Goal: Information Seeking & Learning: Learn about a topic

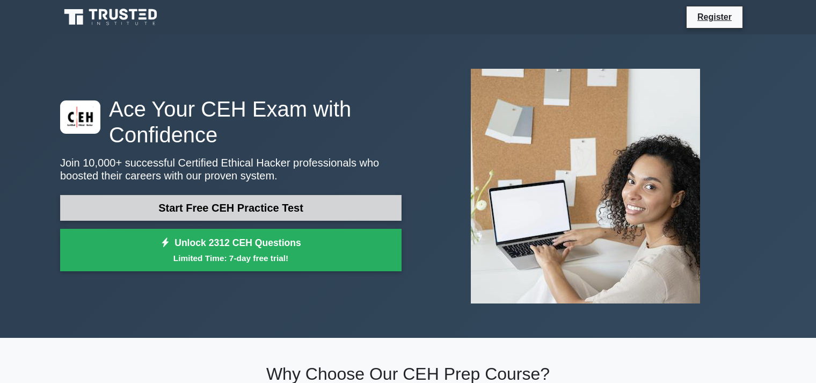
click at [216, 207] on link "Start Free CEH Practice Test" at bounding box center [230, 208] width 341 height 26
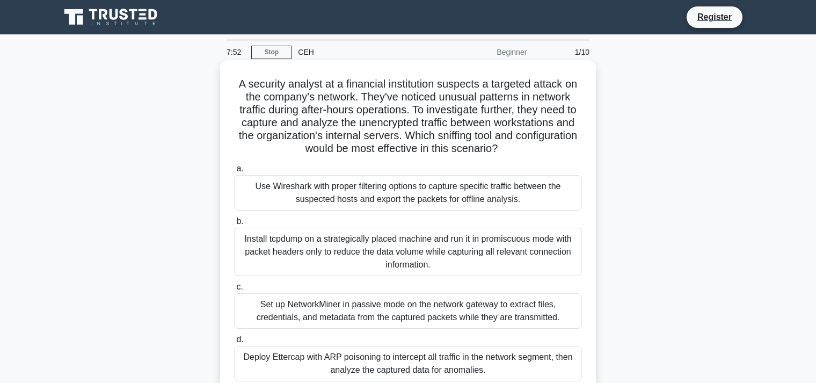
click at [362, 244] on div "Install tcpdump on a strategically placed machine and run it in promiscuous mod…" at bounding box center [408, 252] width 348 height 48
click at [234, 225] on input "b. Install tcpdump on a strategically placed machine and run it in promiscuous …" at bounding box center [234, 221] width 0 height 7
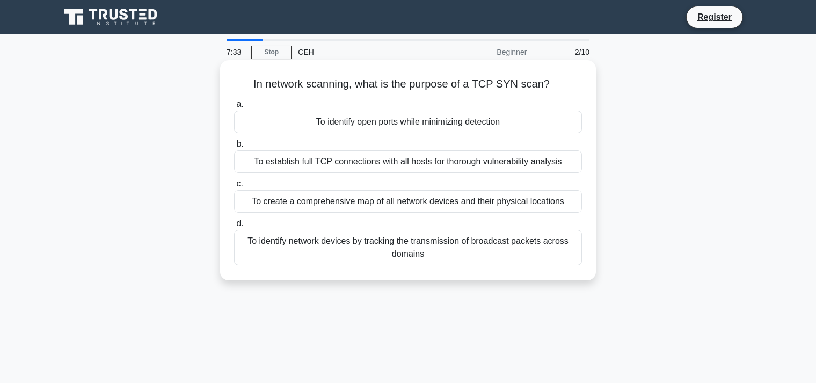
click at [404, 123] on div "To identify open ports while minimizing detection" at bounding box center [408, 122] width 348 height 23
click at [234, 108] on input "a. To identify open ports while minimizing detection" at bounding box center [234, 104] width 0 height 7
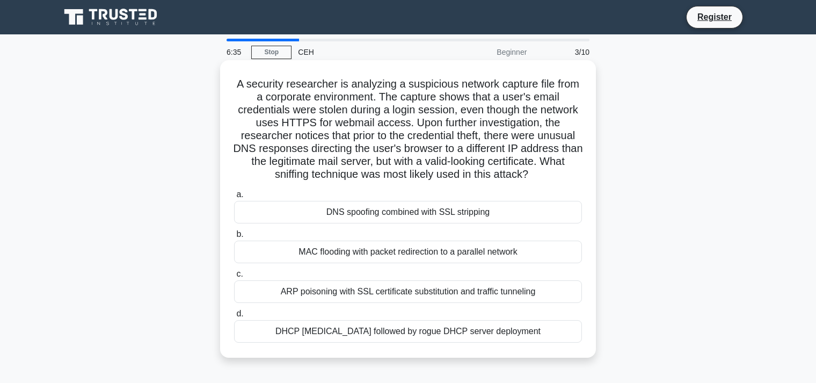
click at [373, 212] on div "DNS spoofing combined with SSL stripping" at bounding box center [408, 212] width 348 height 23
click at [234, 198] on input "a. DNS spoofing combined with SSL stripping" at bounding box center [234, 194] width 0 height 7
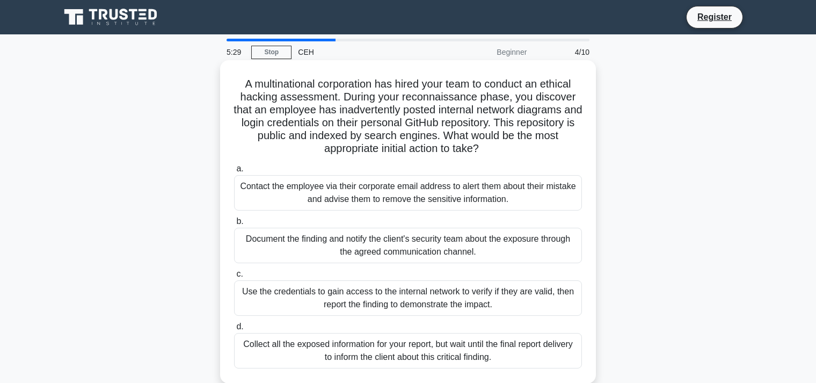
click at [391, 245] on div "Document the finding and notify the client's security team about the exposure t…" at bounding box center [408, 245] width 348 height 35
click at [234, 225] on input "b. Document the finding and notify the client's security team about the exposur…" at bounding box center [234, 221] width 0 height 7
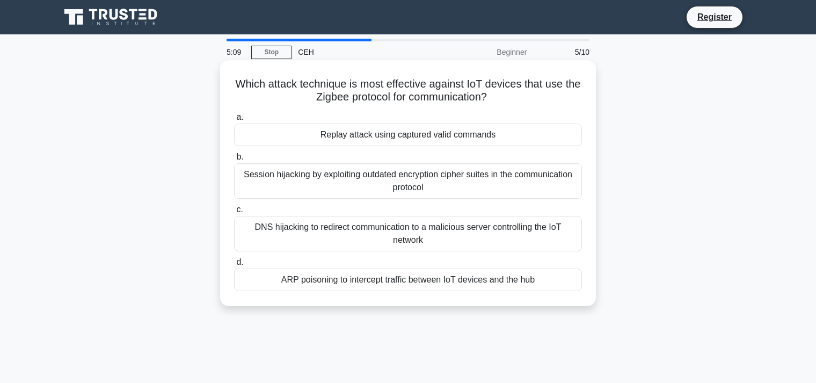
click at [372, 134] on div "Replay attack using captured valid commands" at bounding box center [408, 134] width 348 height 23
click at [234, 121] on input "a. Replay attack using captured valid commands" at bounding box center [234, 117] width 0 height 7
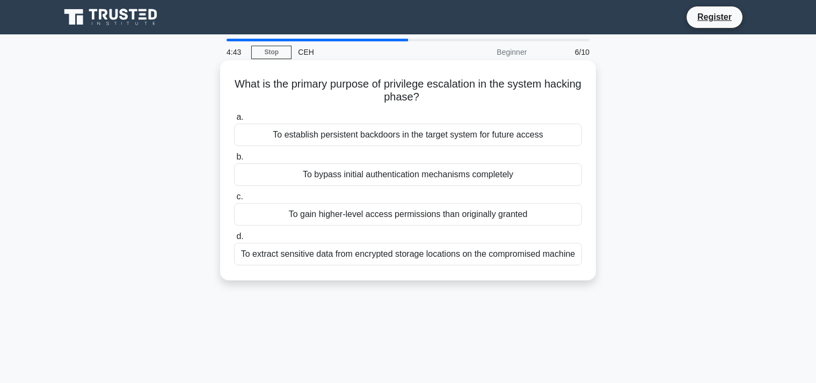
click at [433, 134] on div "To establish persistent backdoors in the target system for future access" at bounding box center [408, 134] width 348 height 23
click at [234, 121] on input "a. To establish persistent backdoors in the target system for future access" at bounding box center [234, 117] width 0 height 7
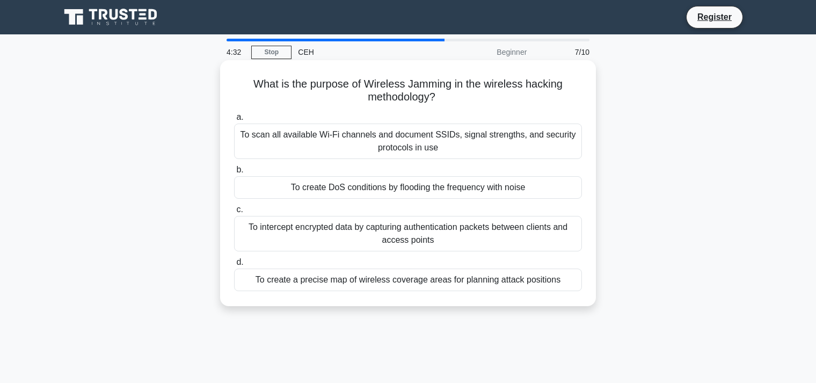
click at [375, 187] on div "To create DoS conditions by flooding the frequency with noise" at bounding box center [408, 187] width 348 height 23
click at [234, 173] on input "b. To create DoS conditions by flooding the frequency with noise" at bounding box center [234, 169] width 0 height 7
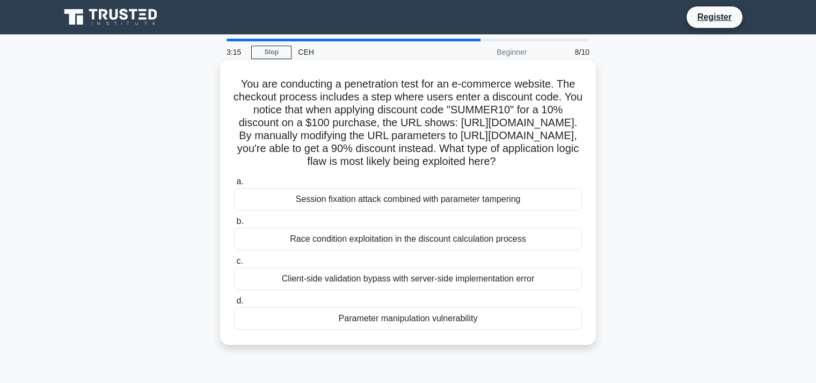
click at [438, 210] on div "Session fixation attack combined with parameter tampering" at bounding box center [408, 199] width 348 height 23
click at [234, 185] on input "a. Session fixation attack combined with parameter tampering" at bounding box center [234, 181] width 0 height 7
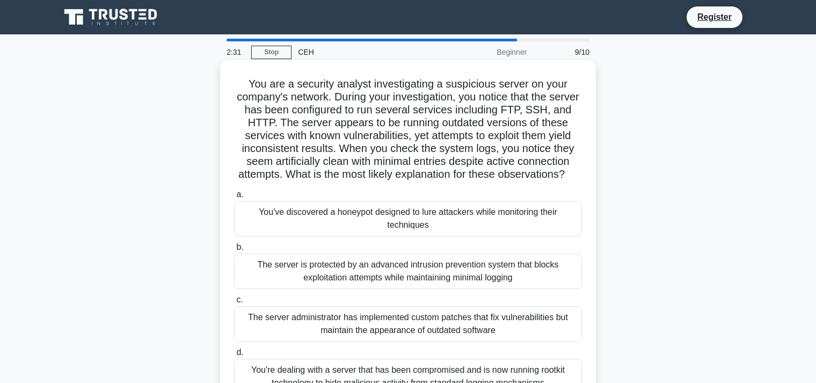
click at [391, 221] on div "You've discovered a honeypot designed to lure attackers while monitoring their …" at bounding box center [408, 218] width 348 height 35
click at [234, 198] on input "a. You've discovered a honeypot designed to lure attackers while monitoring the…" at bounding box center [234, 194] width 0 height 7
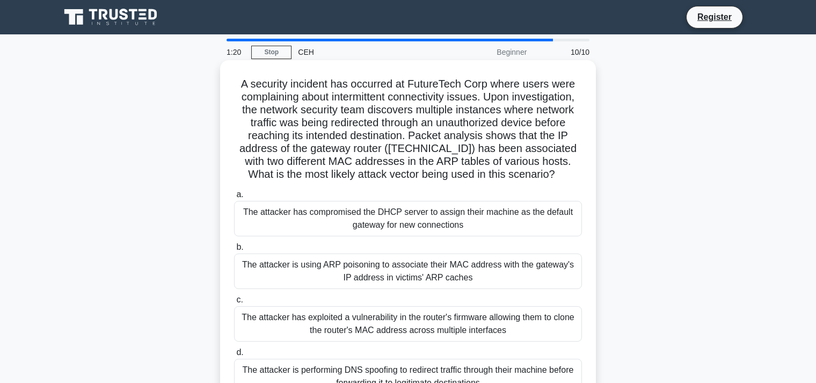
click at [409, 272] on div "The attacker is using ARP poisoning to associate their MAC address with the gat…" at bounding box center [408, 270] width 348 height 35
click at [234, 251] on input "b. The attacker is using ARP poisoning to associate their MAC address with the …" at bounding box center [234, 247] width 0 height 7
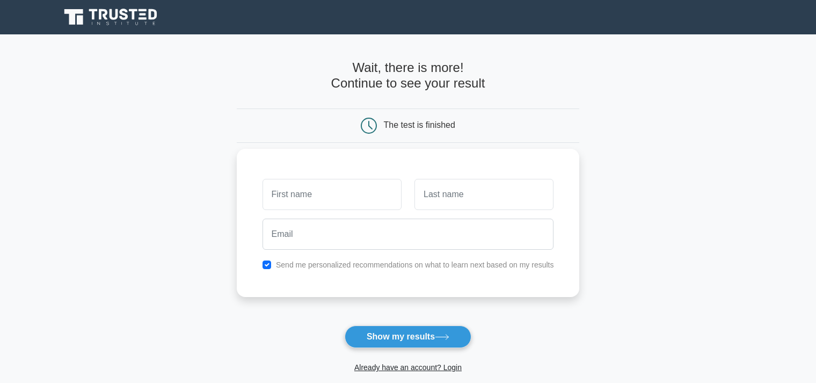
click at [296, 199] on input "text" at bounding box center [332, 194] width 139 height 31
type input "Njokwo"
click at [441, 196] on input "text" at bounding box center [483, 194] width 139 height 31
type input "Stan"
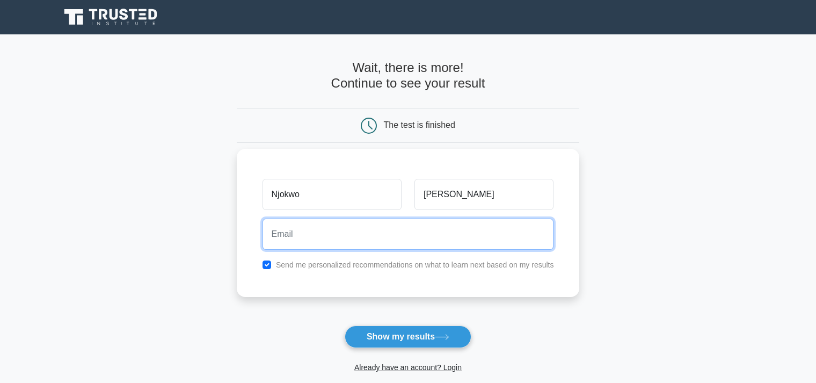
click at [325, 236] on input "email" at bounding box center [409, 234] width 292 height 31
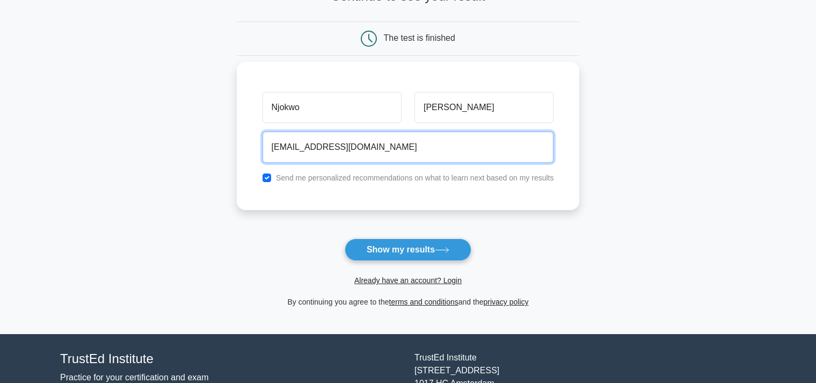
scroll to position [113, 0]
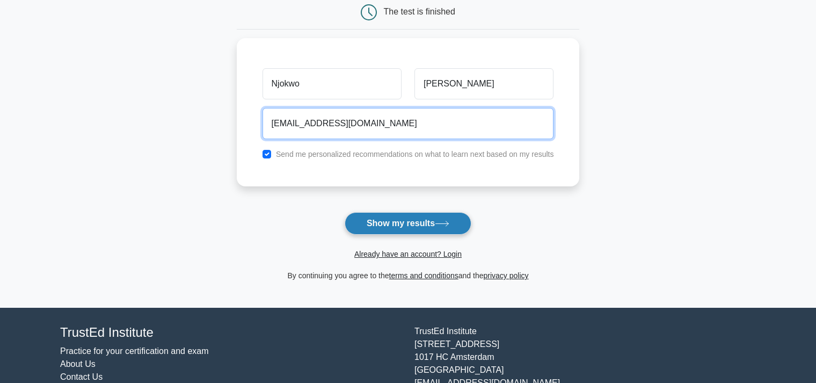
type input "alexsmac88@gmail.com"
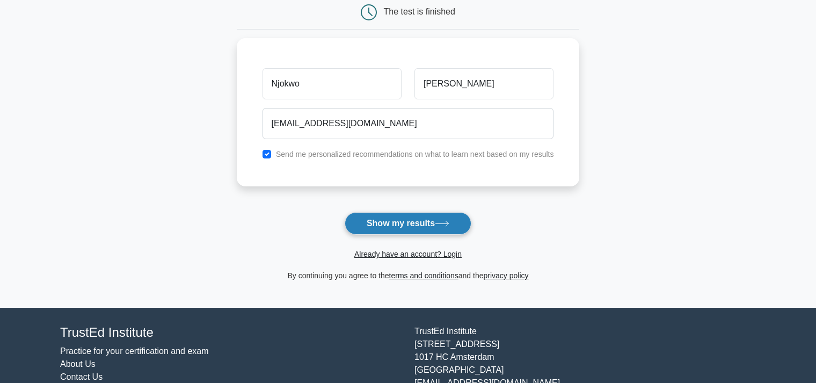
click at [388, 223] on button "Show my results" at bounding box center [408, 223] width 127 height 23
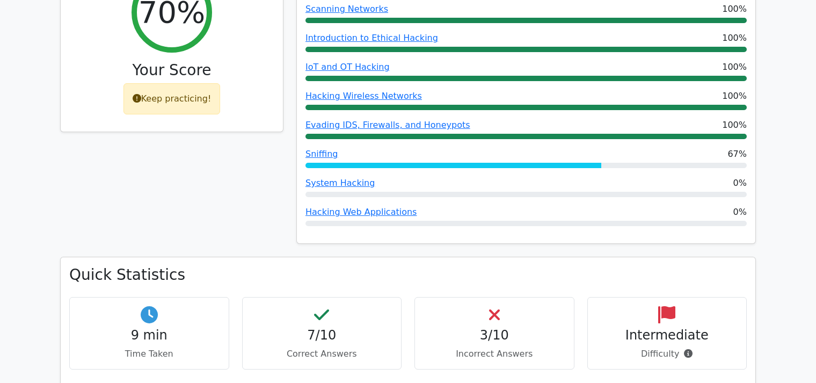
scroll to position [453, 0]
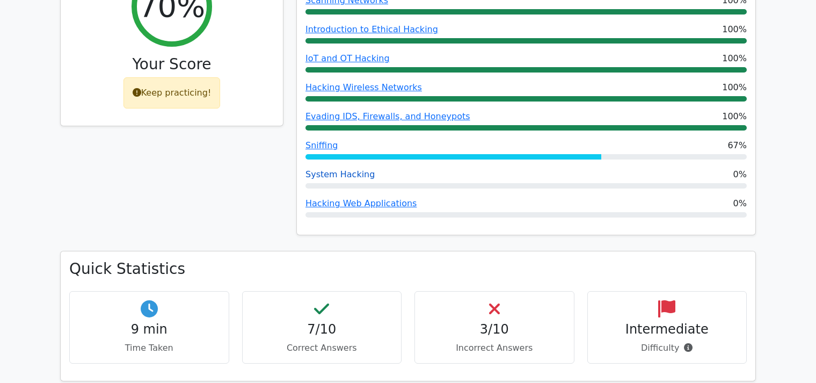
click at [332, 169] on link "System Hacking" at bounding box center [339, 174] width 69 height 10
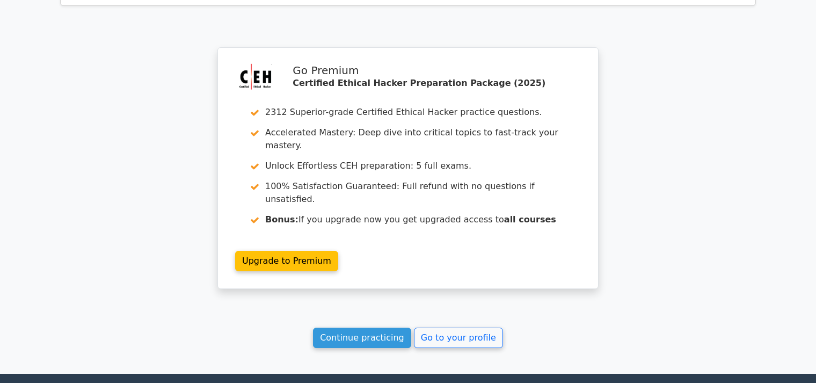
scroll to position [1951, 0]
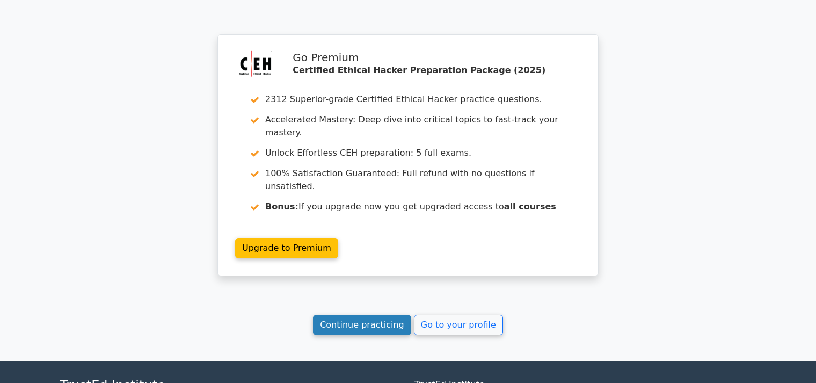
click at [376, 315] on link "Continue practicing" at bounding box center [362, 325] width 98 height 20
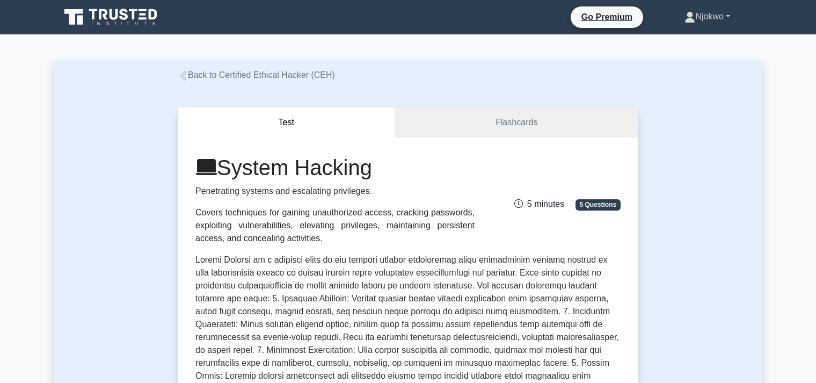
click at [729, 14] on link "Njokwo" at bounding box center [707, 16] width 97 height 21
